Goal: Find specific page/section

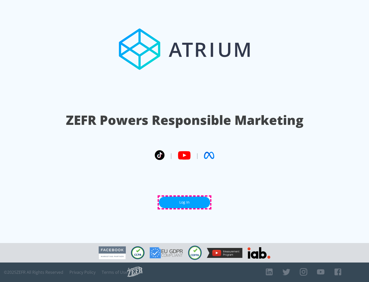
click at [185, 202] on link "Log In" at bounding box center [184, 203] width 51 height 12
